Goal: Information Seeking & Learning: Learn about a topic

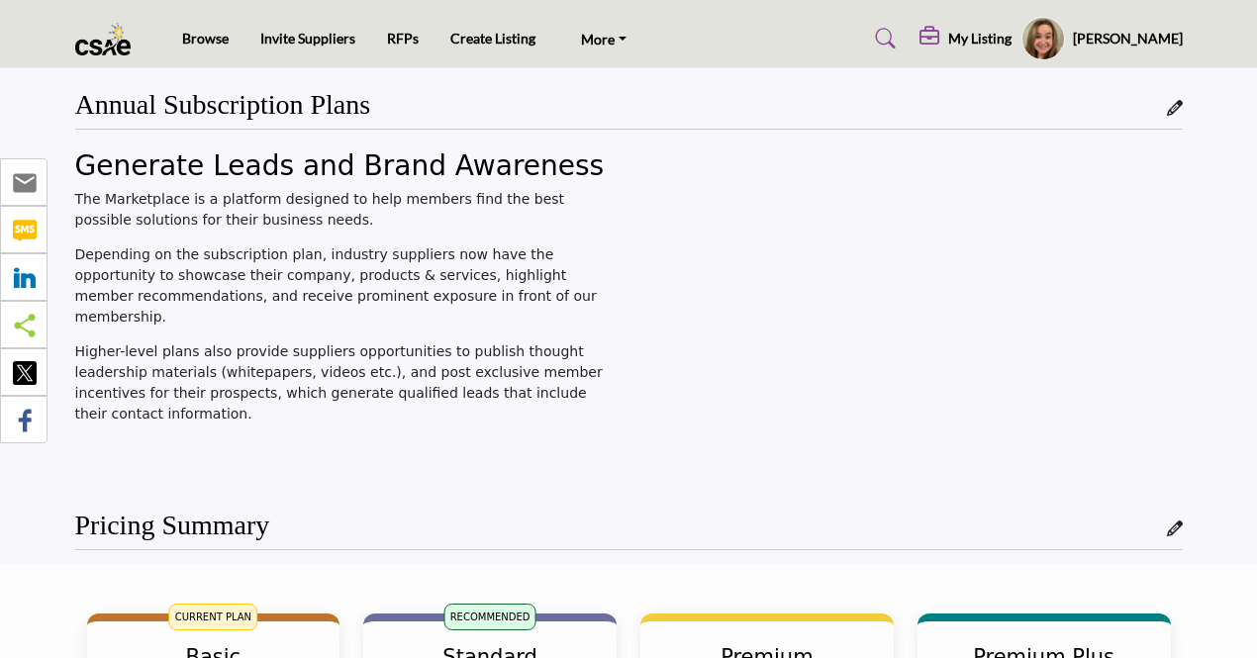
click at [118, 41] on img at bounding box center [108, 39] width 66 height 33
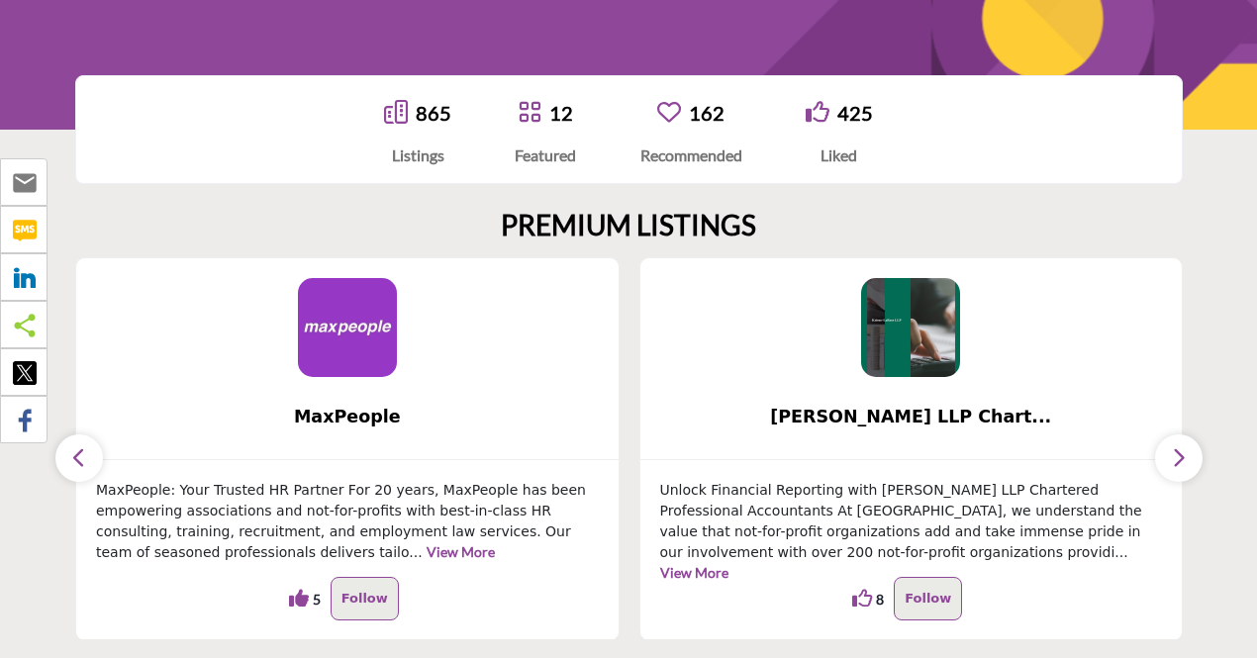
scroll to position [370, 0]
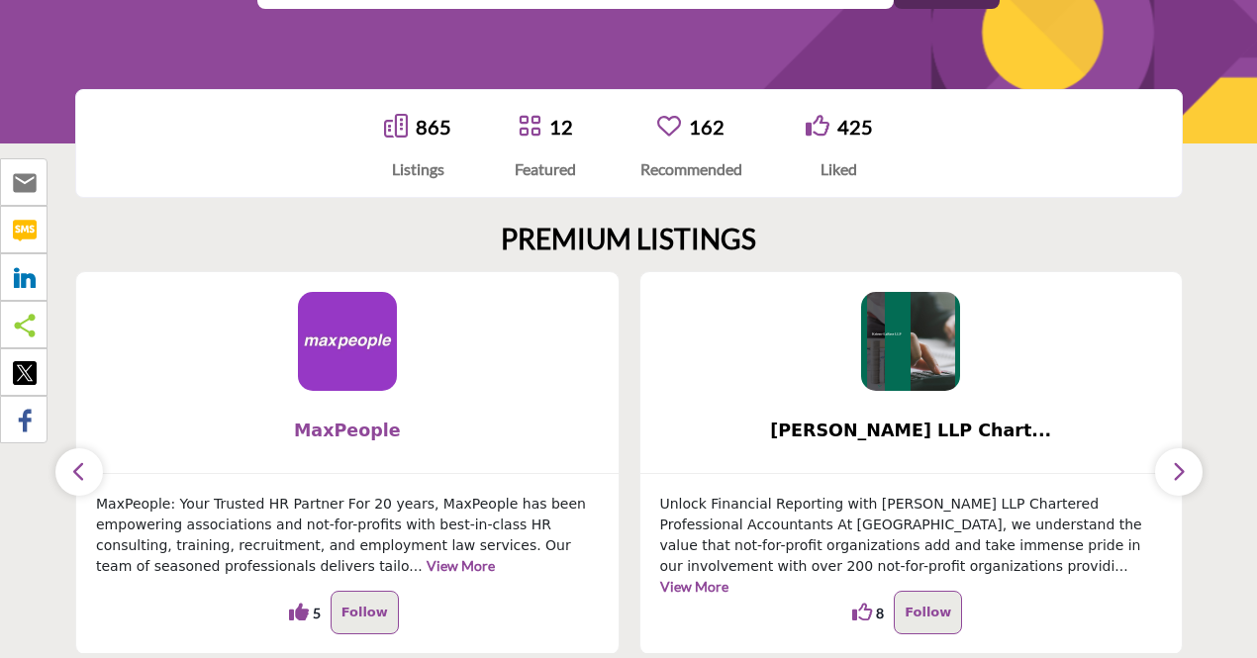
click at [228, 430] on span "MaxPeople" at bounding box center [347, 431] width 483 height 26
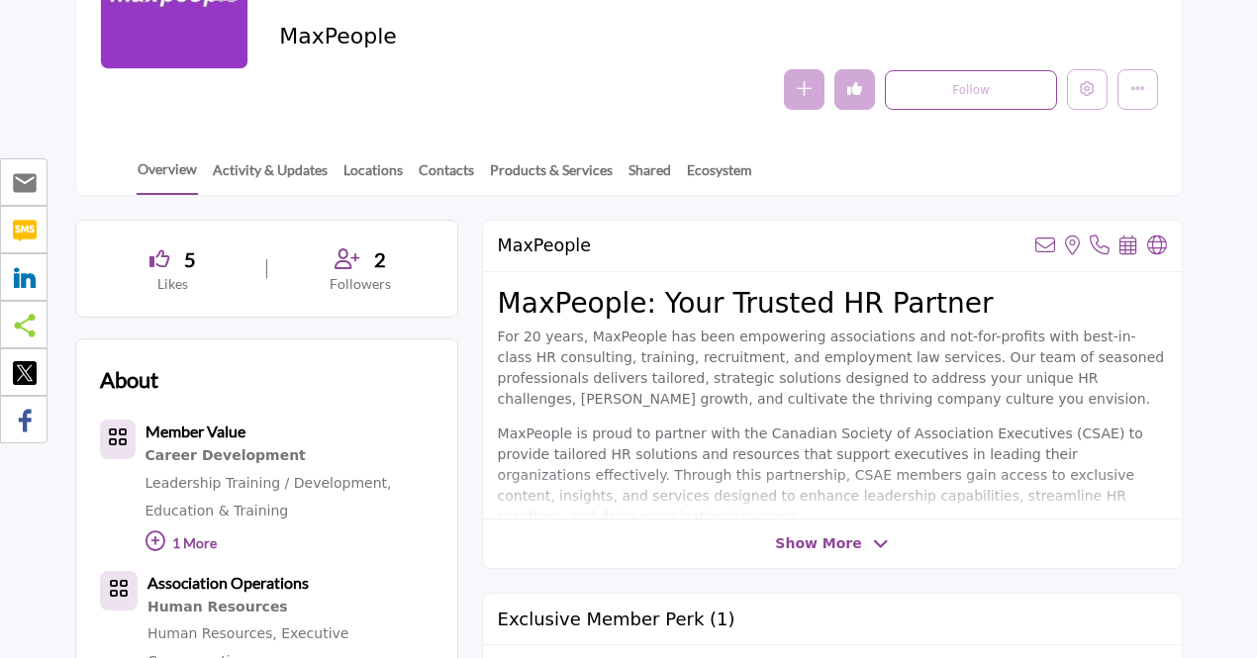
scroll to position [423, 0]
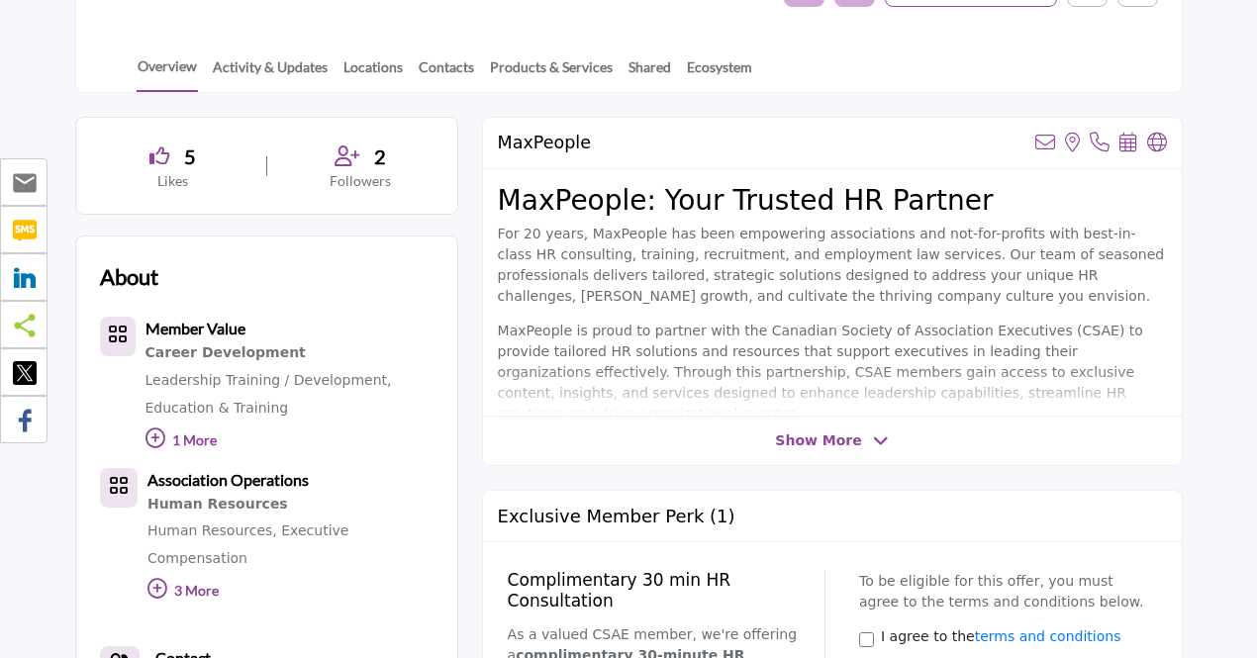
click at [822, 435] on span "Show More" at bounding box center [818, 441] width 86 height 21
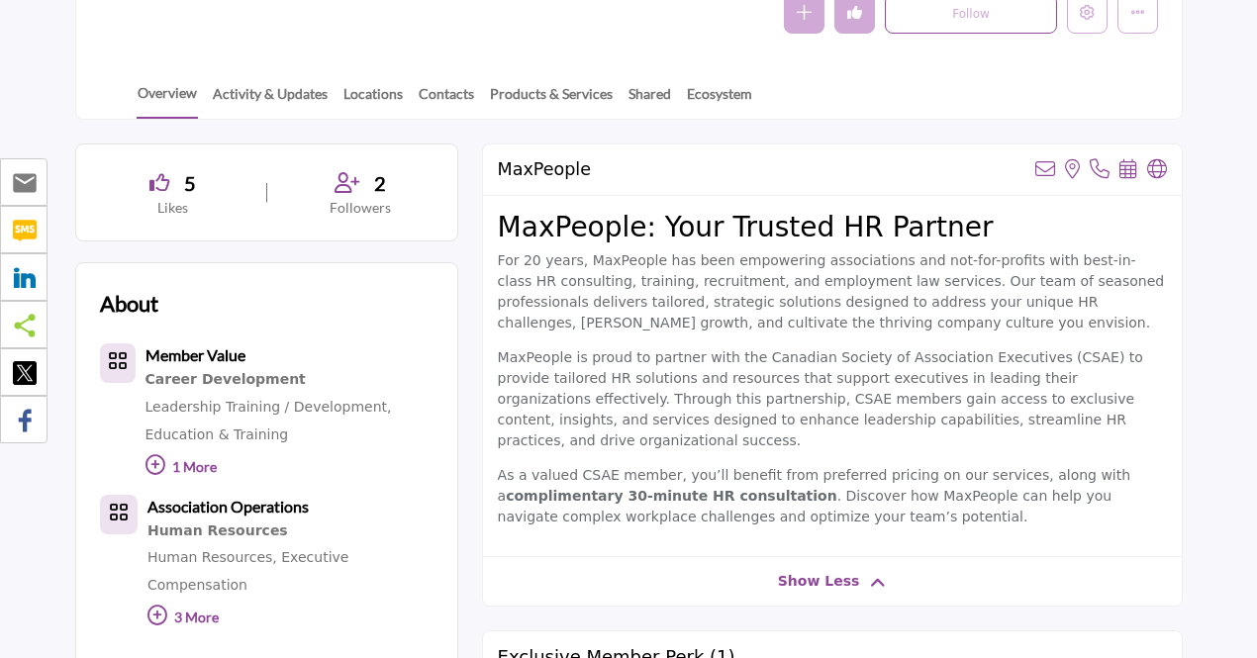
scroll to position [0, 0]
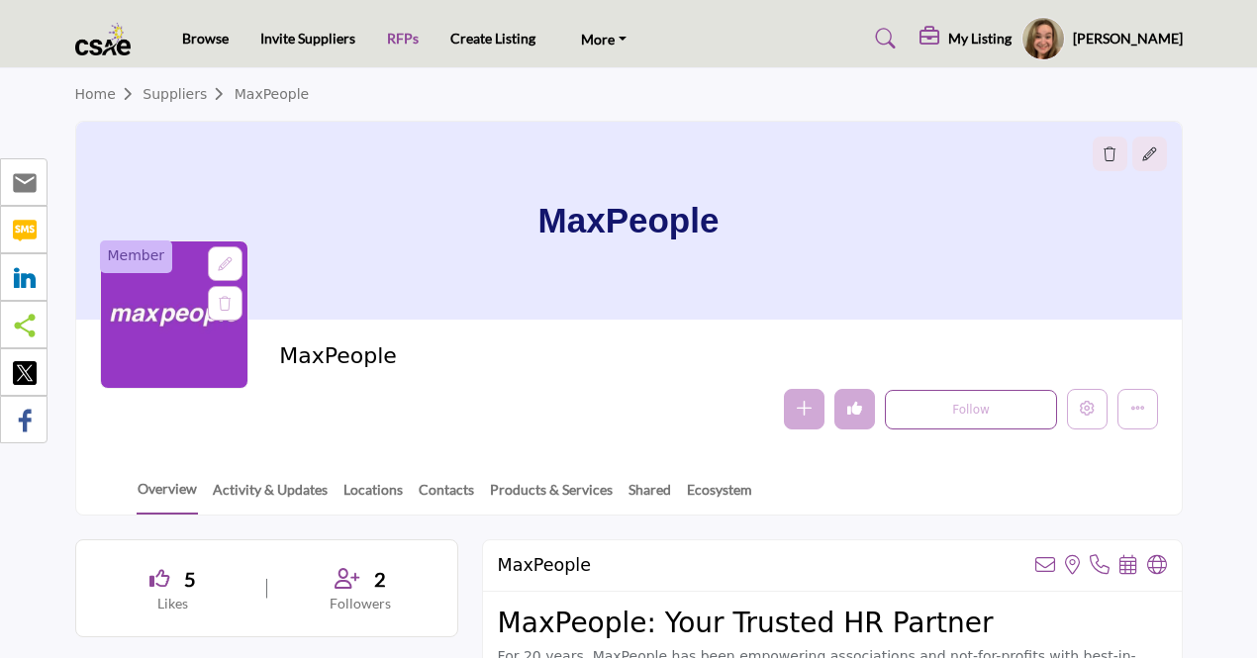
click at [410, 39] on link "RFPs" at bounding box center [403, 38] width 32 height 17
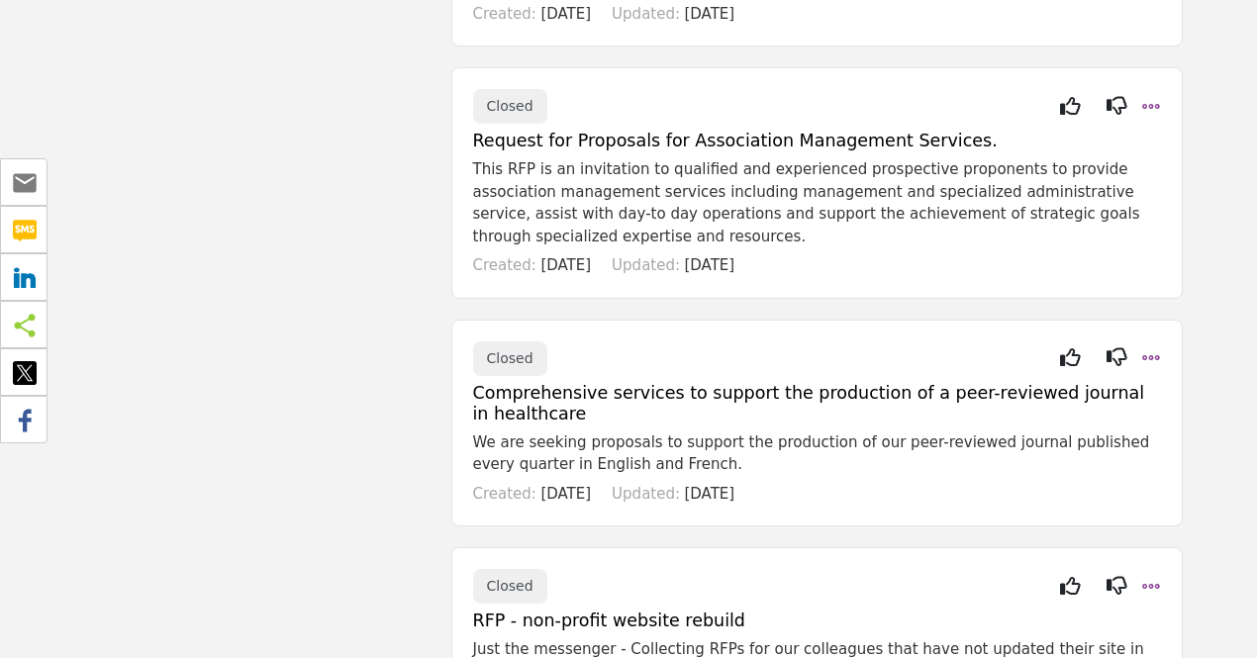
scroll to position [3663, 0]
